Goal: Find specific page/section: Find specific page/section

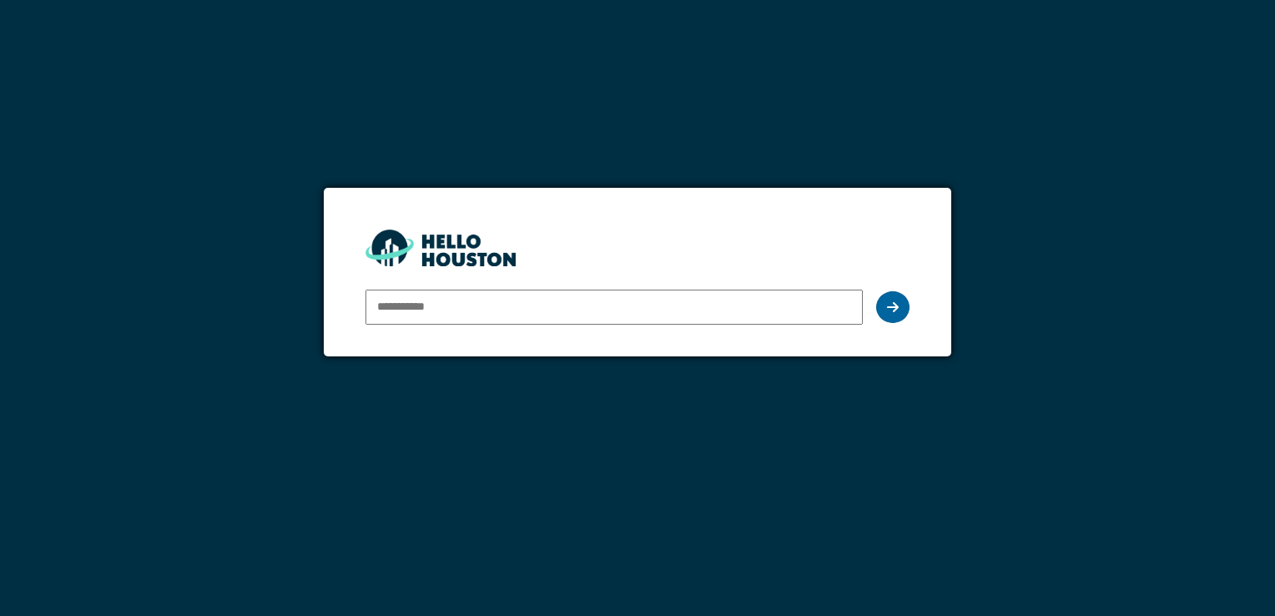
type input "**********"
click at [887, 313] on icon at bounding box center [893, 306] width 12 height 13
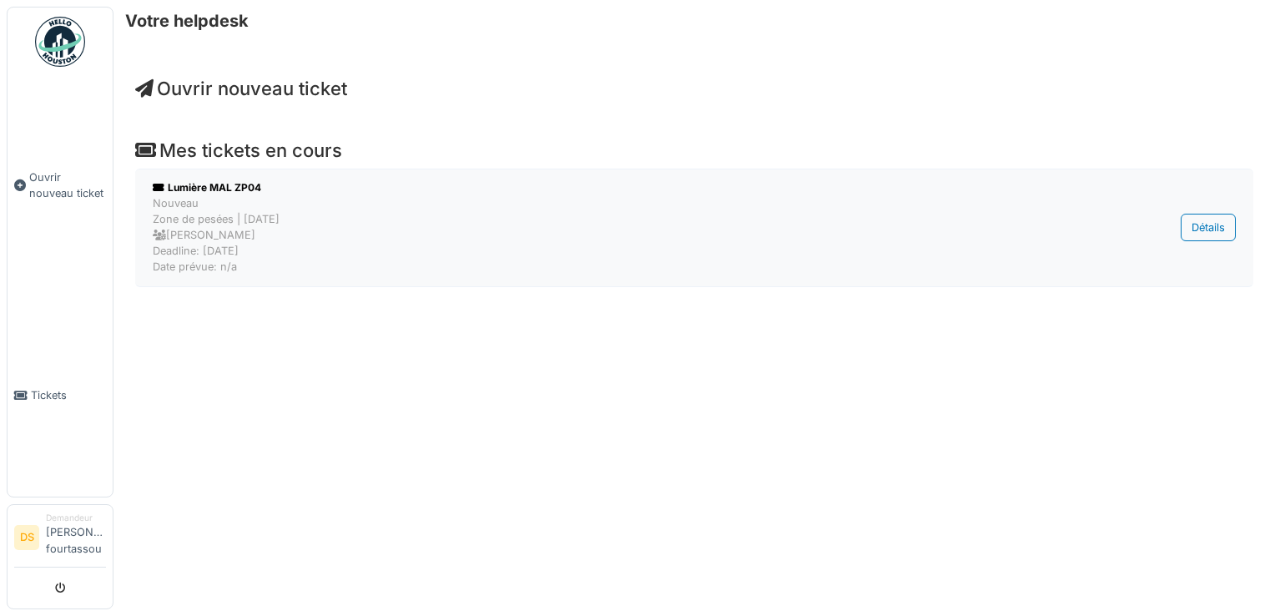
click at [226, 189] on div "Lumière MAL ZP04" at bounding box center [608, 187] width 910 height 15
